Goal: Task Accomplishment & Management: Manage account settings

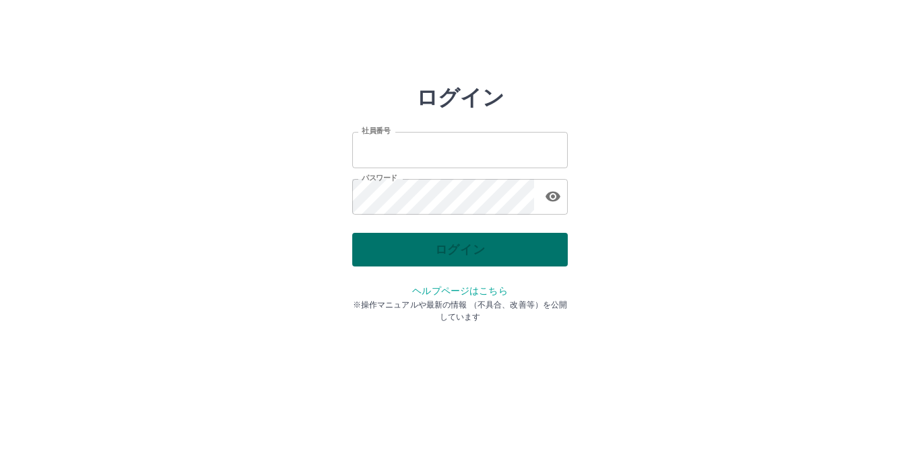
type input "*******"
click at [451, 251] on div "ログイン" at bounding box center [460, 250] width 216 height 34
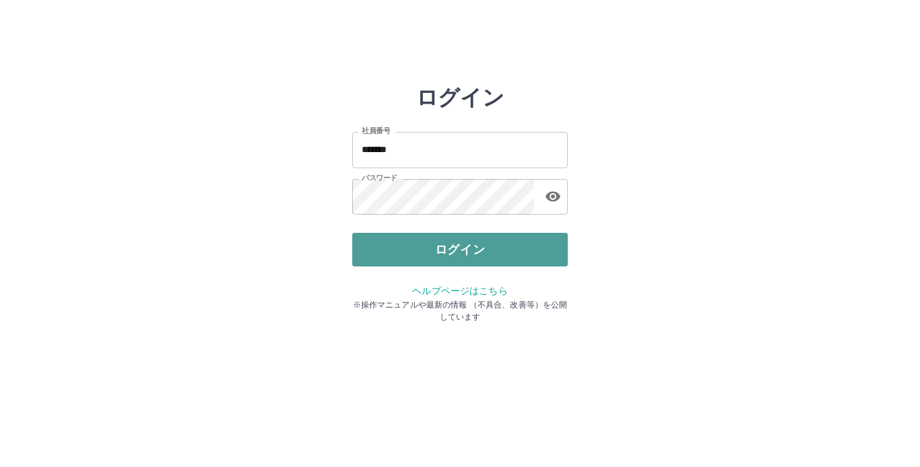
click at [451, 245] on button "ログイン" at bounding box center [460, 250] width 216 height 34
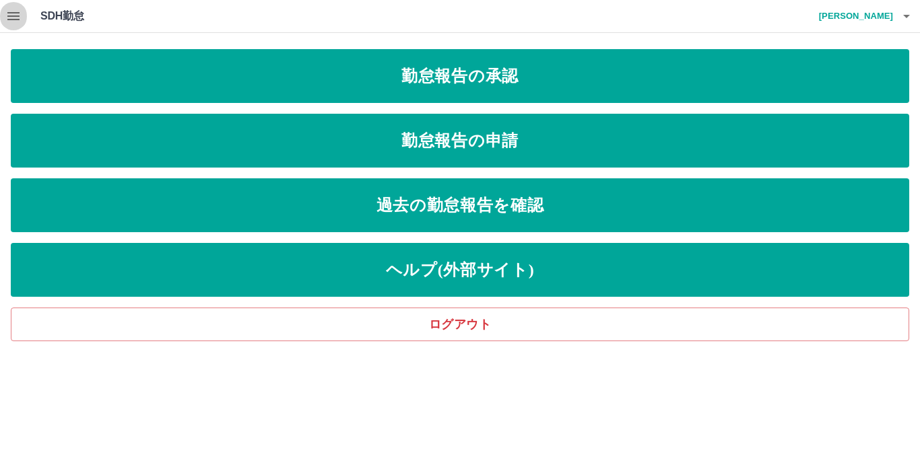
click at [11, 8] on icon "button" at bounding box center [13, 16] width 16 height 16
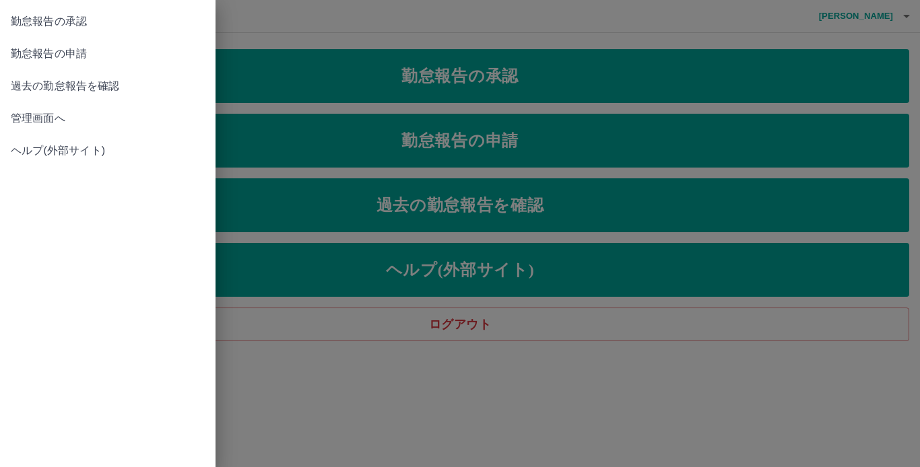
click at [40, 125] on span "管理画面へ" at bounding box center [108, 118] width 194 height 16
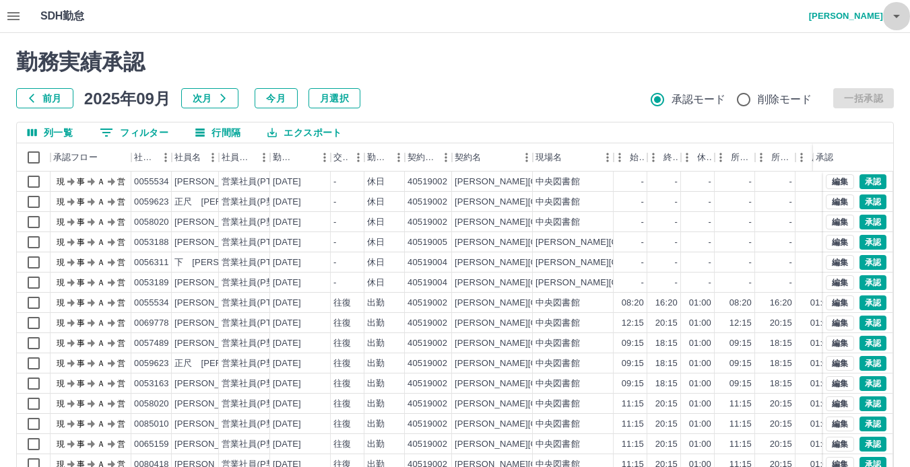
click at [896, 13] on icon "button" at bounding box center [896, 16] width 16 height 16
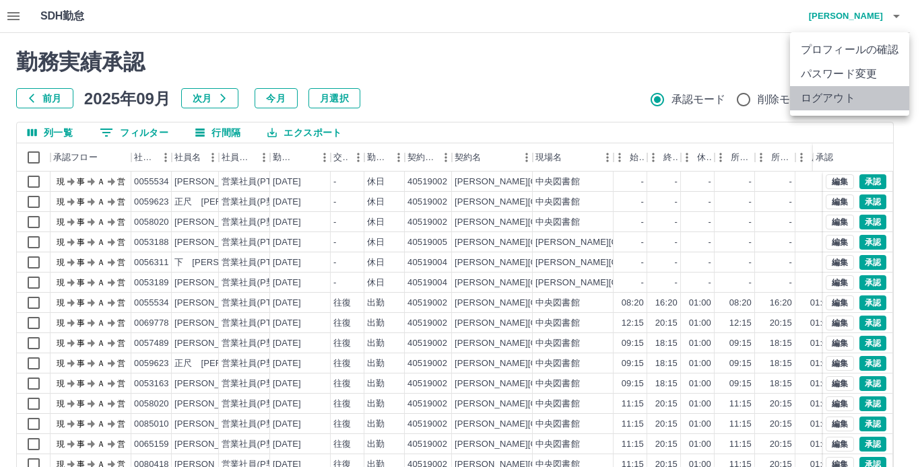
click at [821, 99] on li "ログアウト" at bounding box center [849, 98] width 119 height 24
